Goal: Task Accomplishment & Management: Use online tool/utility

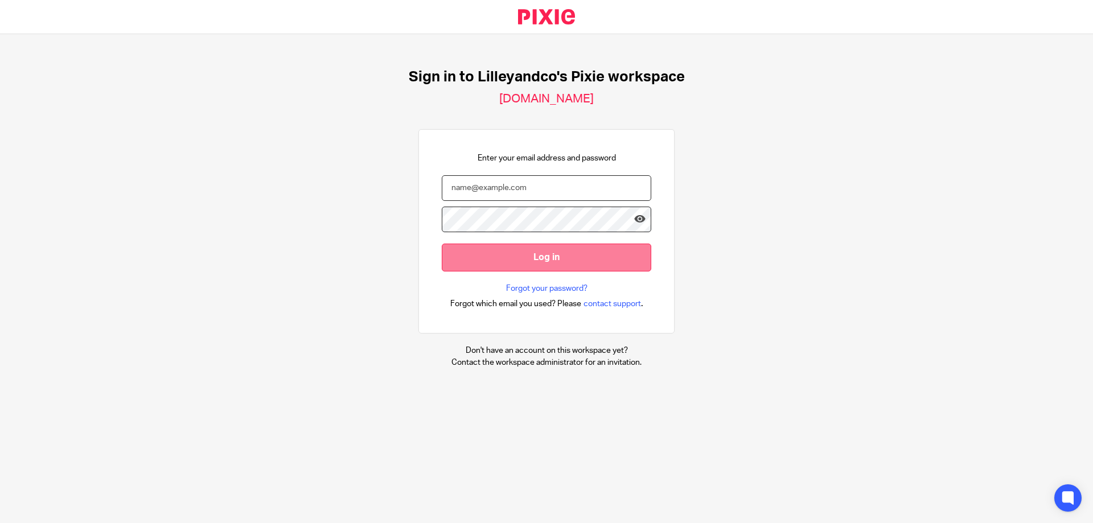
type input "[PERSON_NAME][EMAIL_ADDRESS][DOMAIN_NAME]"
click at [491, 256] on input "Log in" at bounding box center [546, 258] width 209 height 28
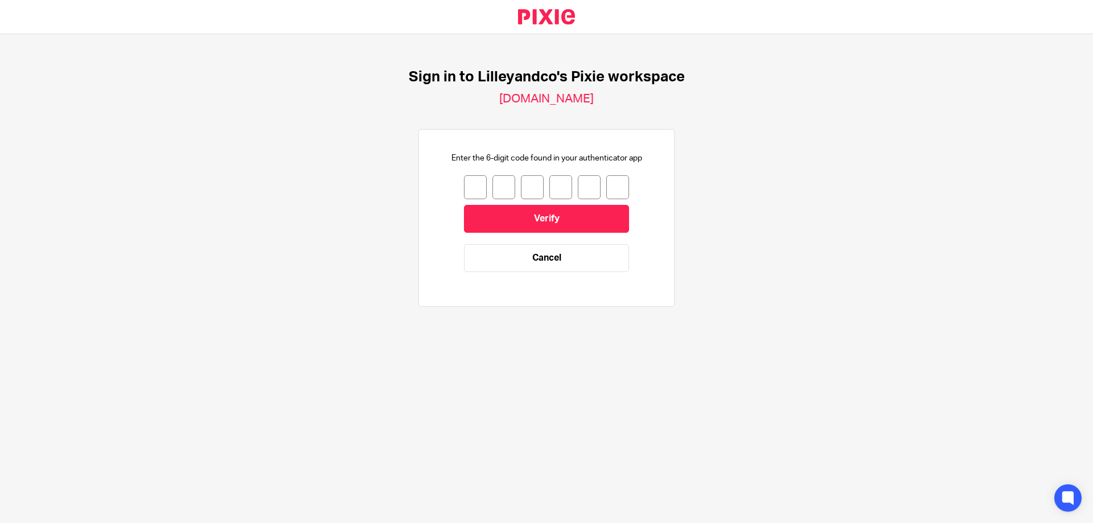
click at [470, 176] on input "number" at bounding box center [475, 187] width 23 height 24
type input "8"
type input "2"
type input "3"
type input "4"
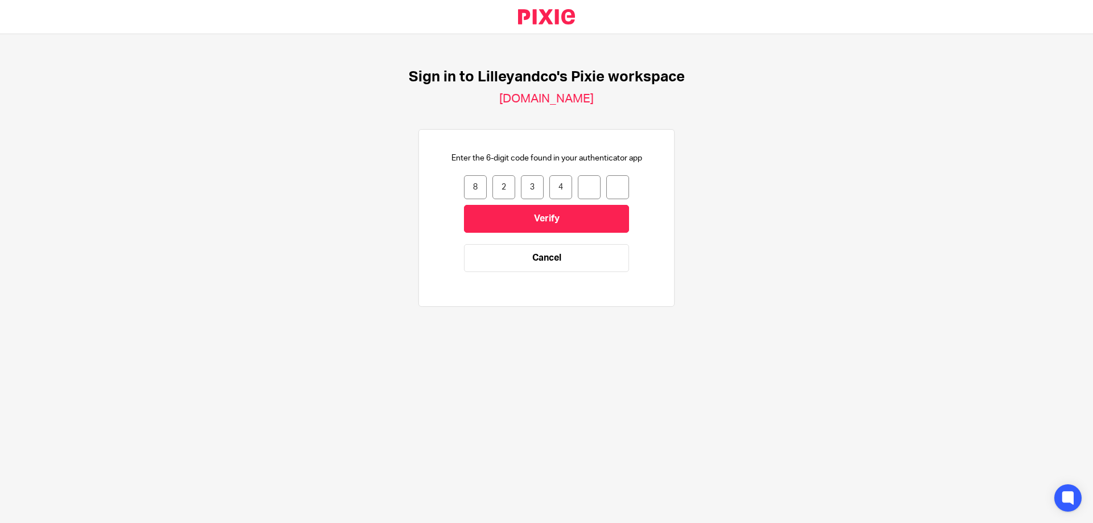
type input "5"
type input "7"
click at [513, 224] on input "Verify" at bounding box center [546, 219] width 165 height 28
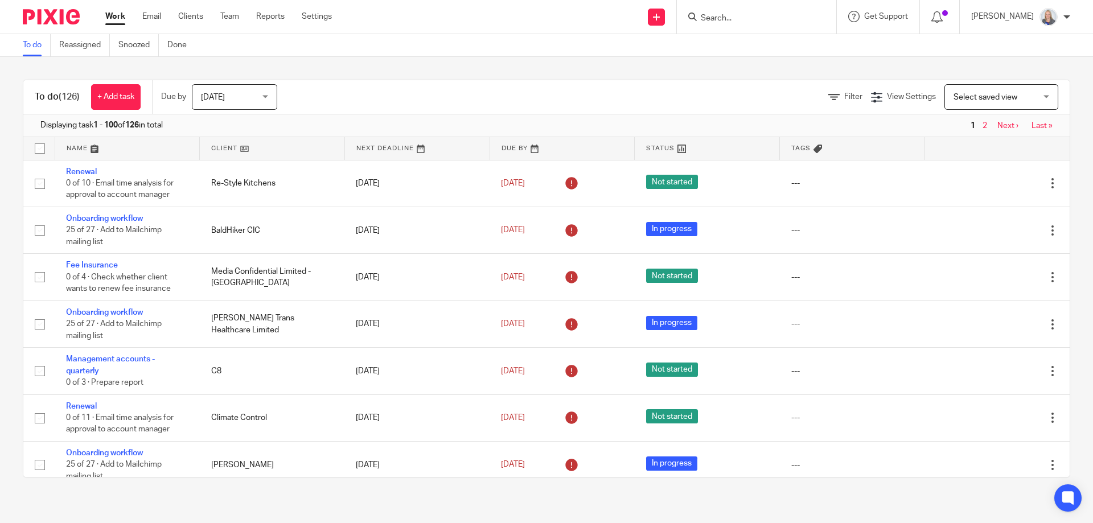
click at [722, 19] on input "Search" at bounding box center [750, 19] width 102 height 10
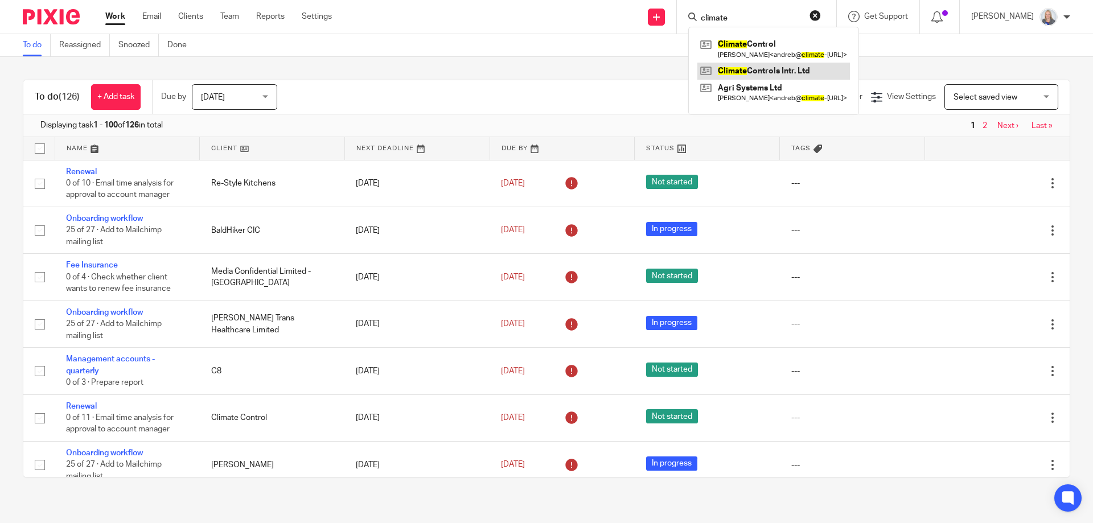
type input "climate"
click at [760, 66] on link at bounding box center [773, 71] width 153 height 17
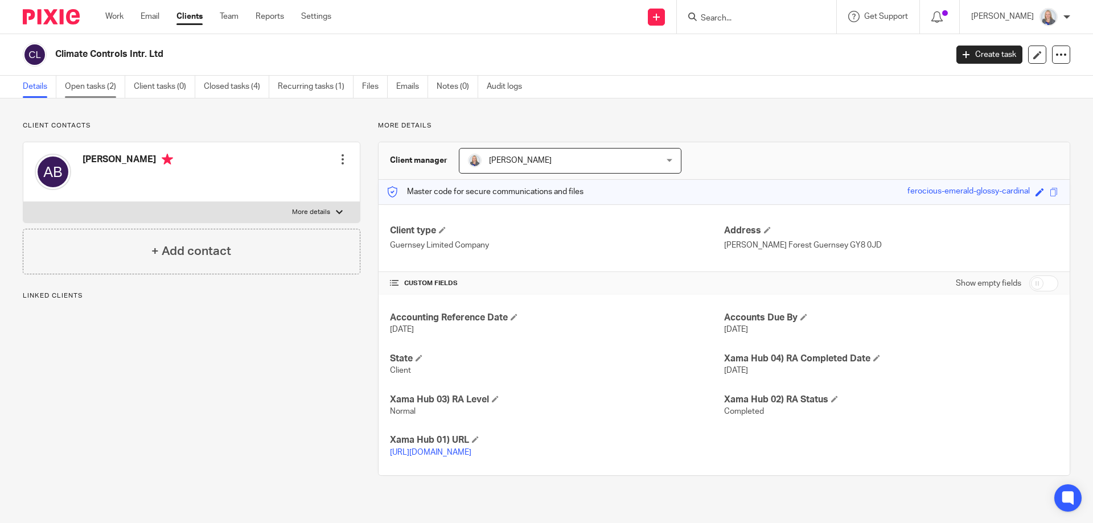
click at [84, 91] on link "Open tasks (2)" at bounding box center [95, 87] width 60 height 22
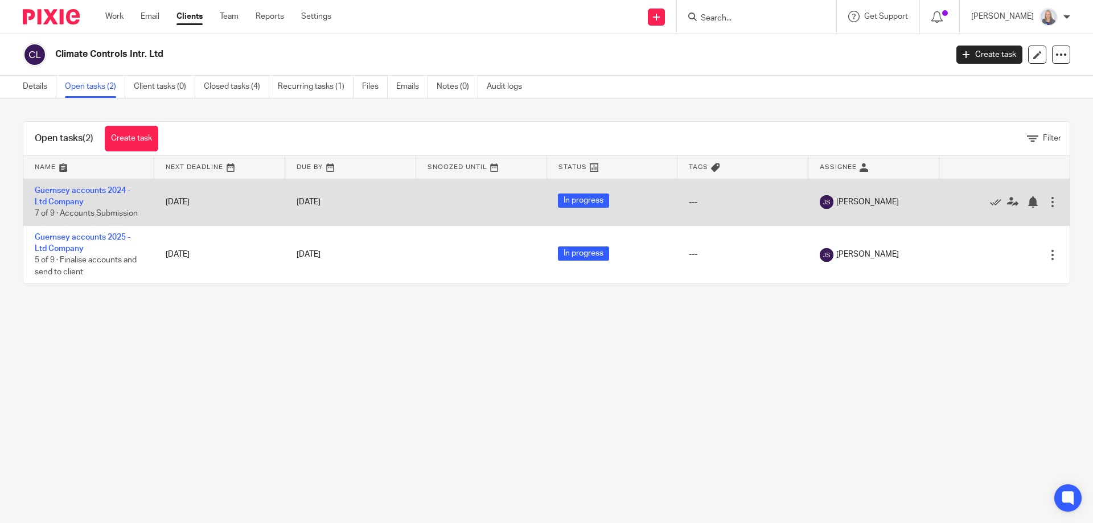
click at [79, 196] on td "Guernsey accounts 2024 - Ltd Company 7 of 9 · Accounts Submission" at bounding box center [88, 202] width 131 height 47
click at [72, 193] on link "Guernsey accounts 2024 - Ltd Company" at bounding box center [83, 196] width 96 height 19
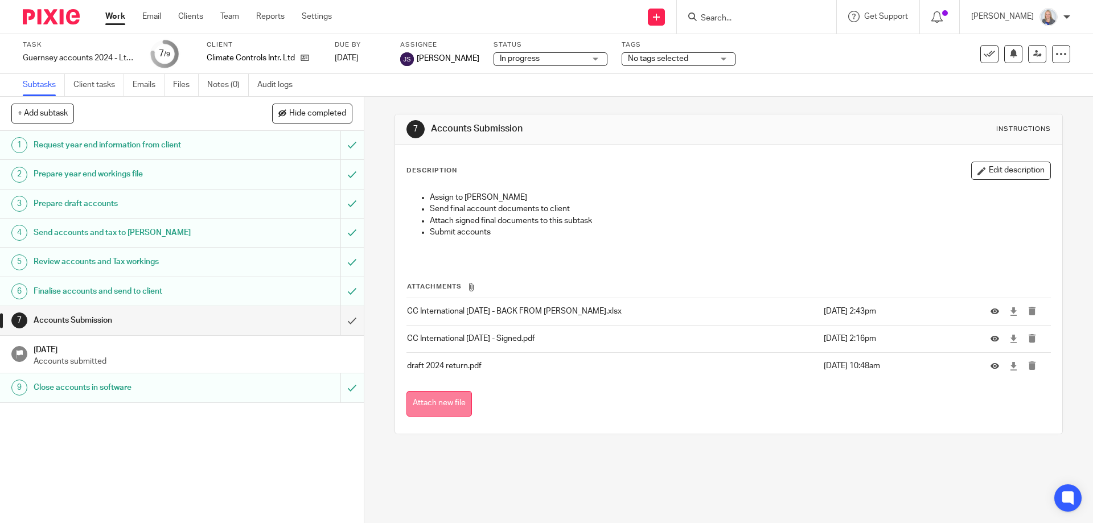
click at [433, 402] on button "Attach new file" at bounding box center [438, 404] width 65 height 26
